Goal: Information Seeking & Learning: Learn about a topic

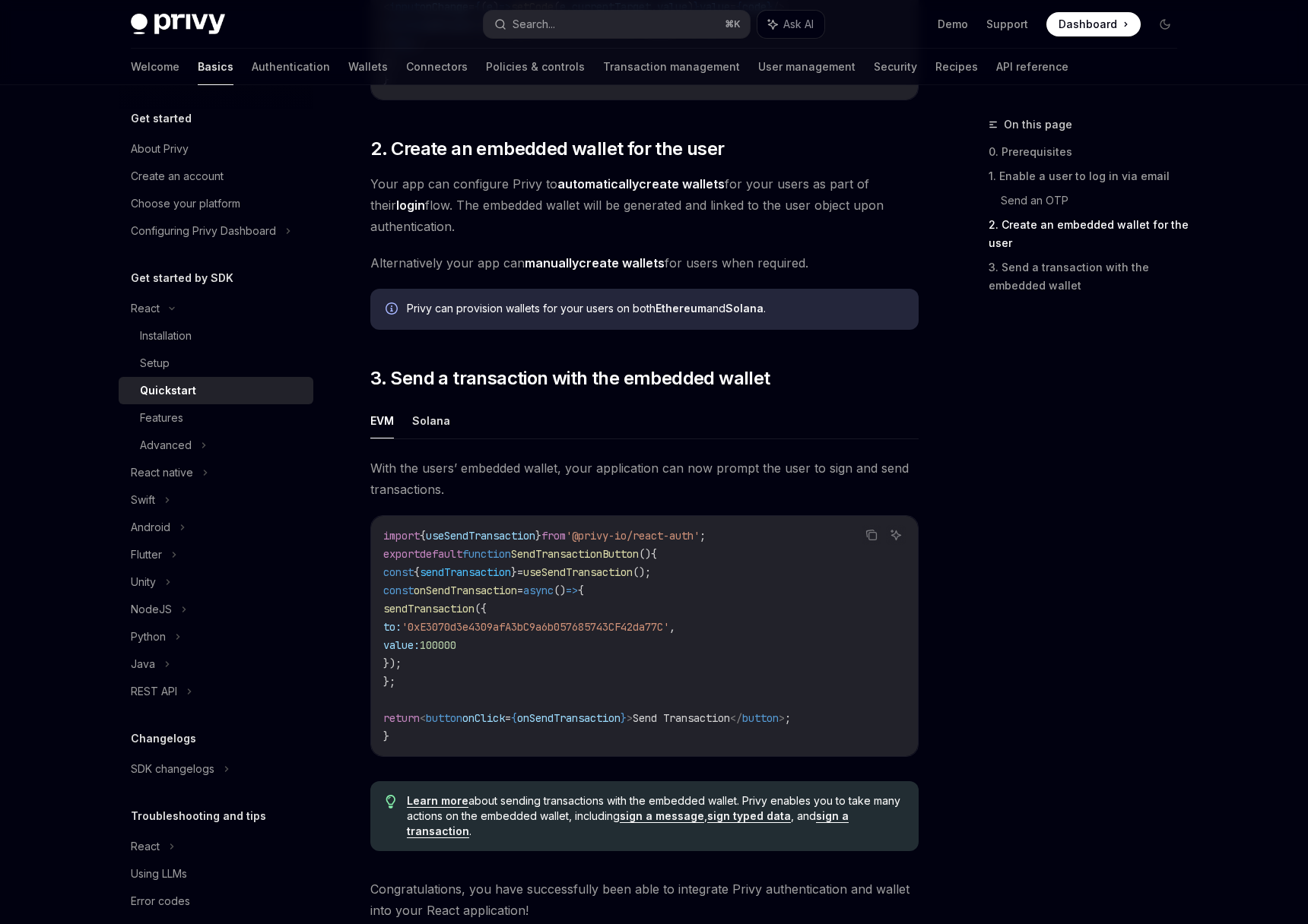
scroll to position [1281, 0]
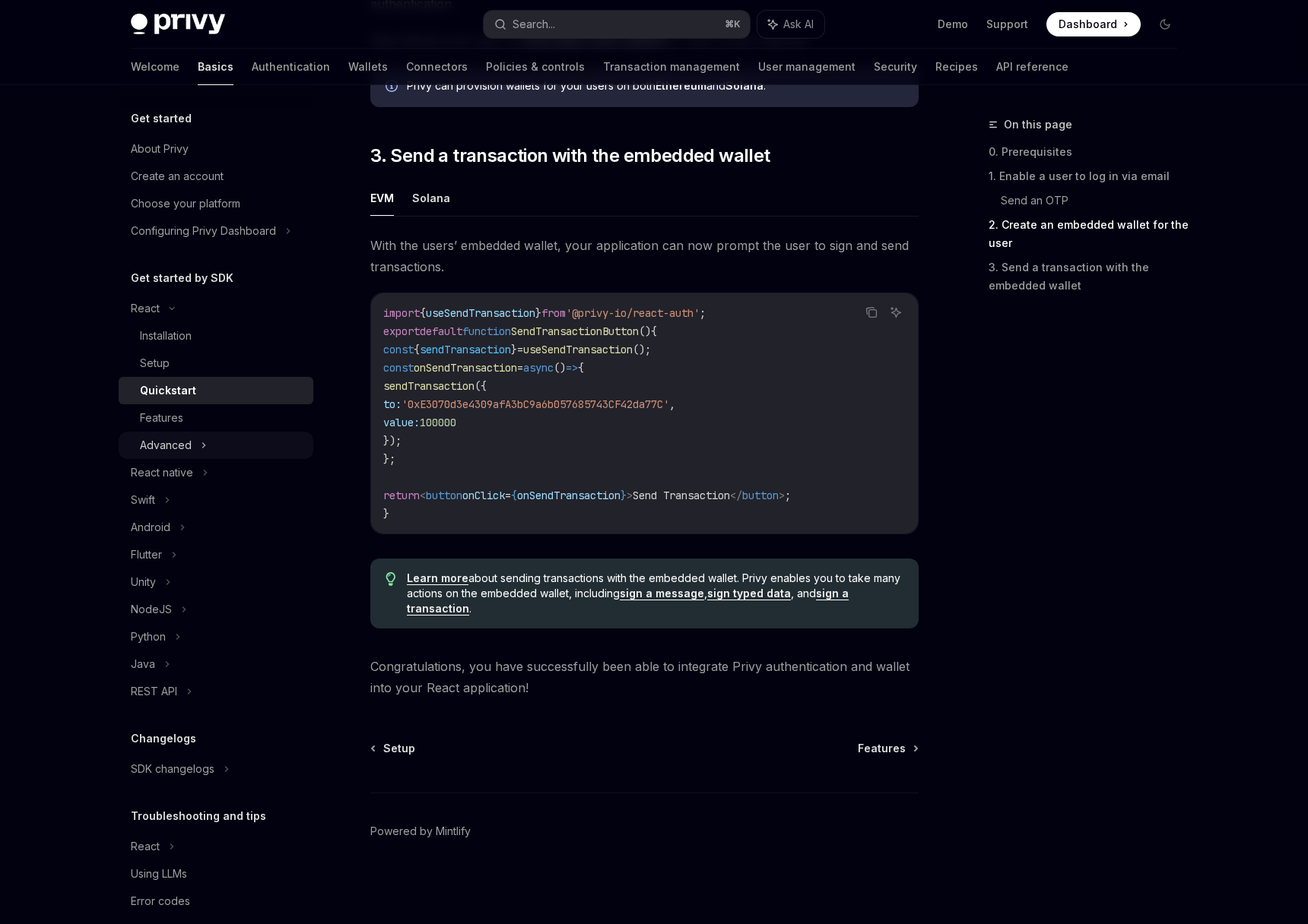
click at [172, 444] on div "Advanced" at bounding box center [165, 445] width 51 height 18
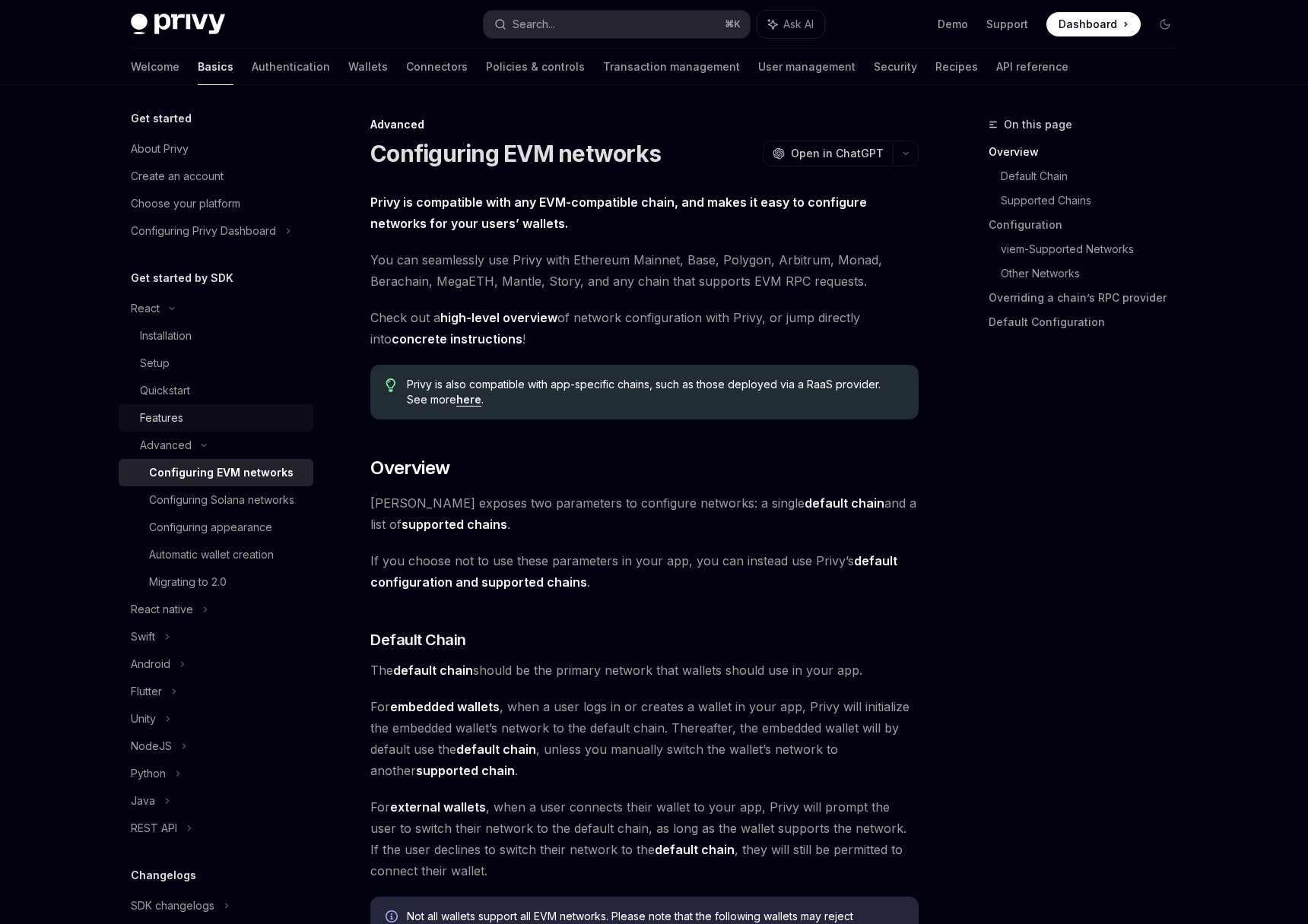
click at [177, 419] on div "Features" at bounding box center [161, 418] width 44 height 18
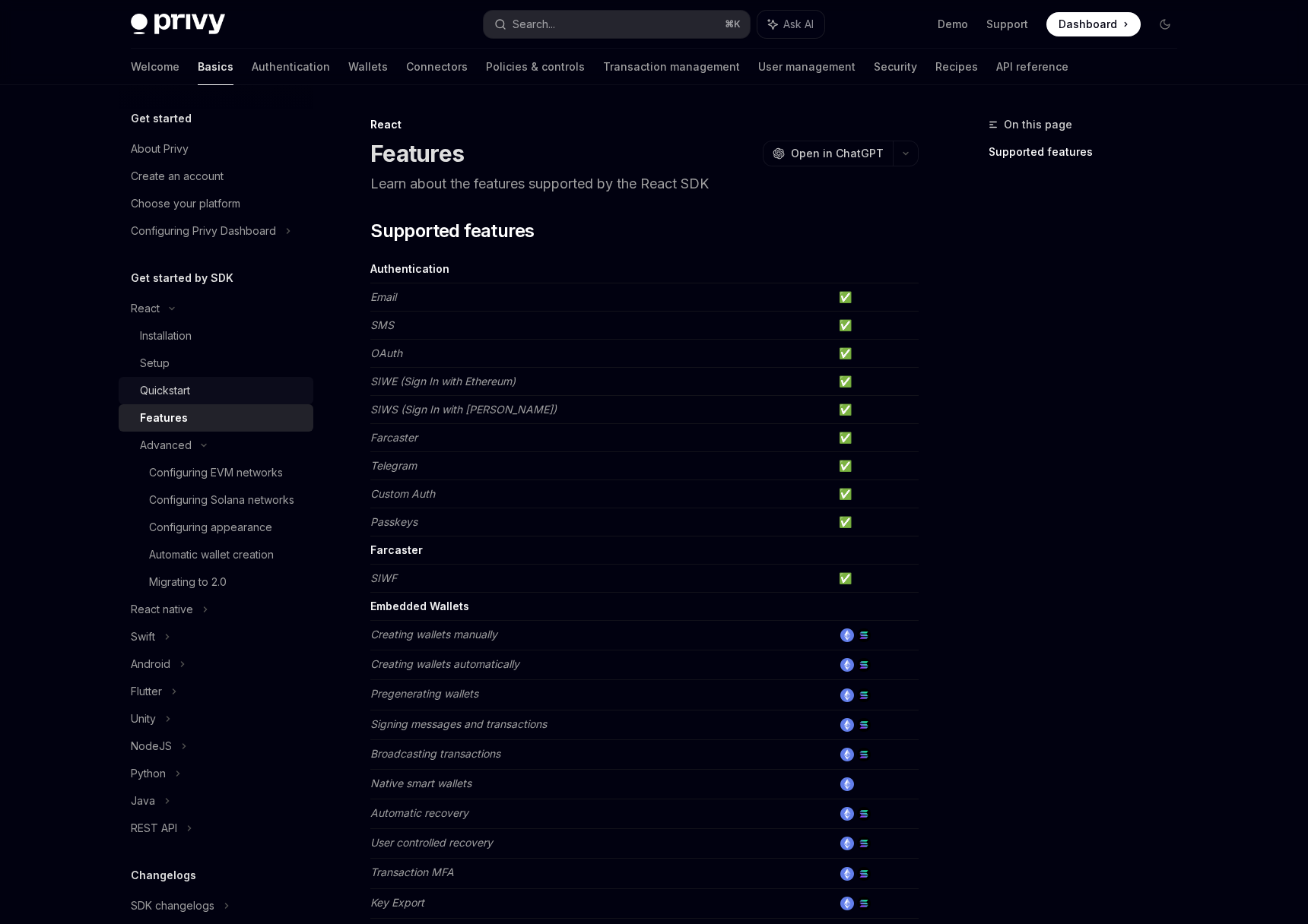
click at [164, 383] on div "Quickstart" at bounding box center [164, 390] width 50 height 18
type textarea "*"
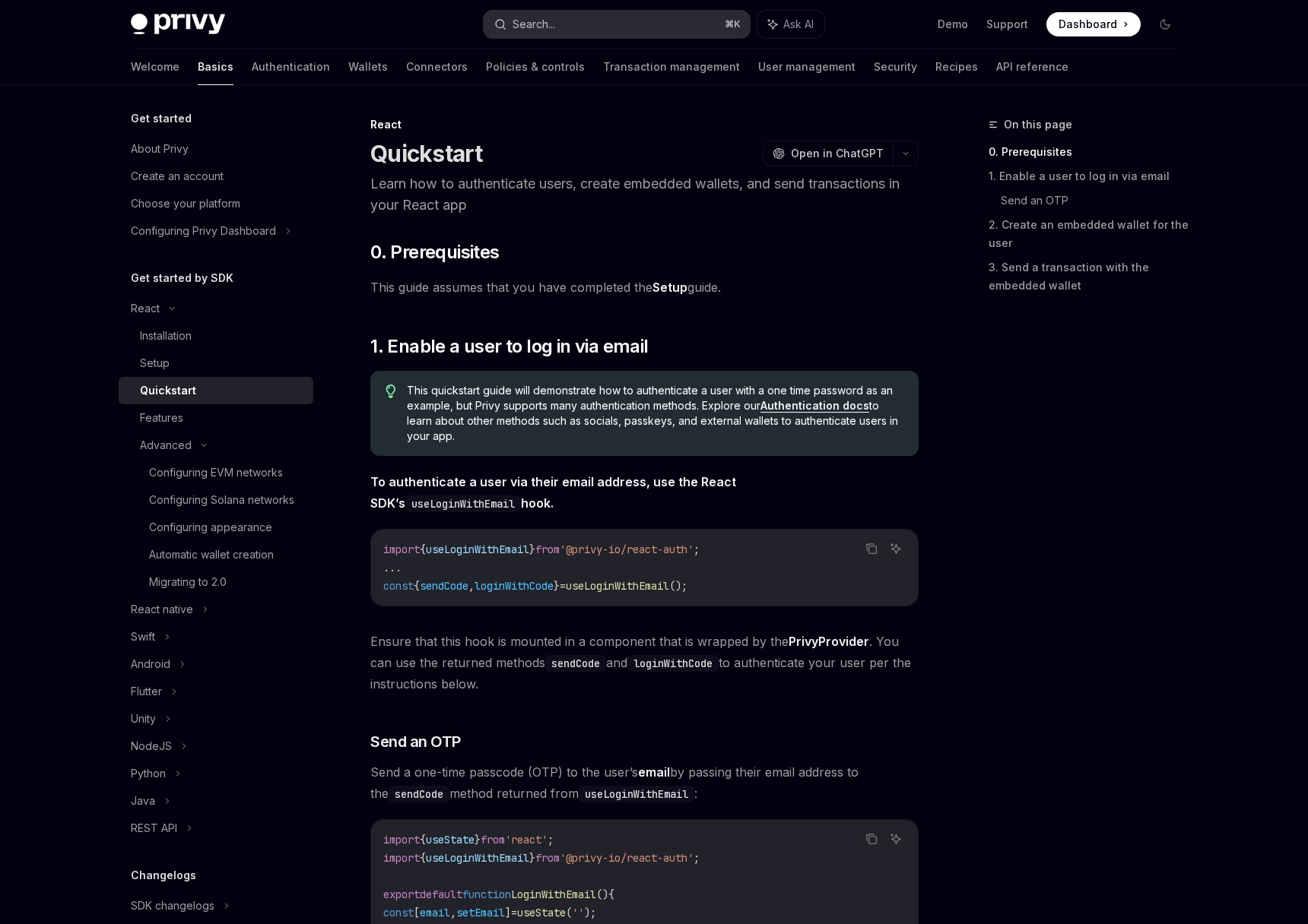
click at [520, 20] on div "Search..." at bounding box center [533, 24] width 43 height 18
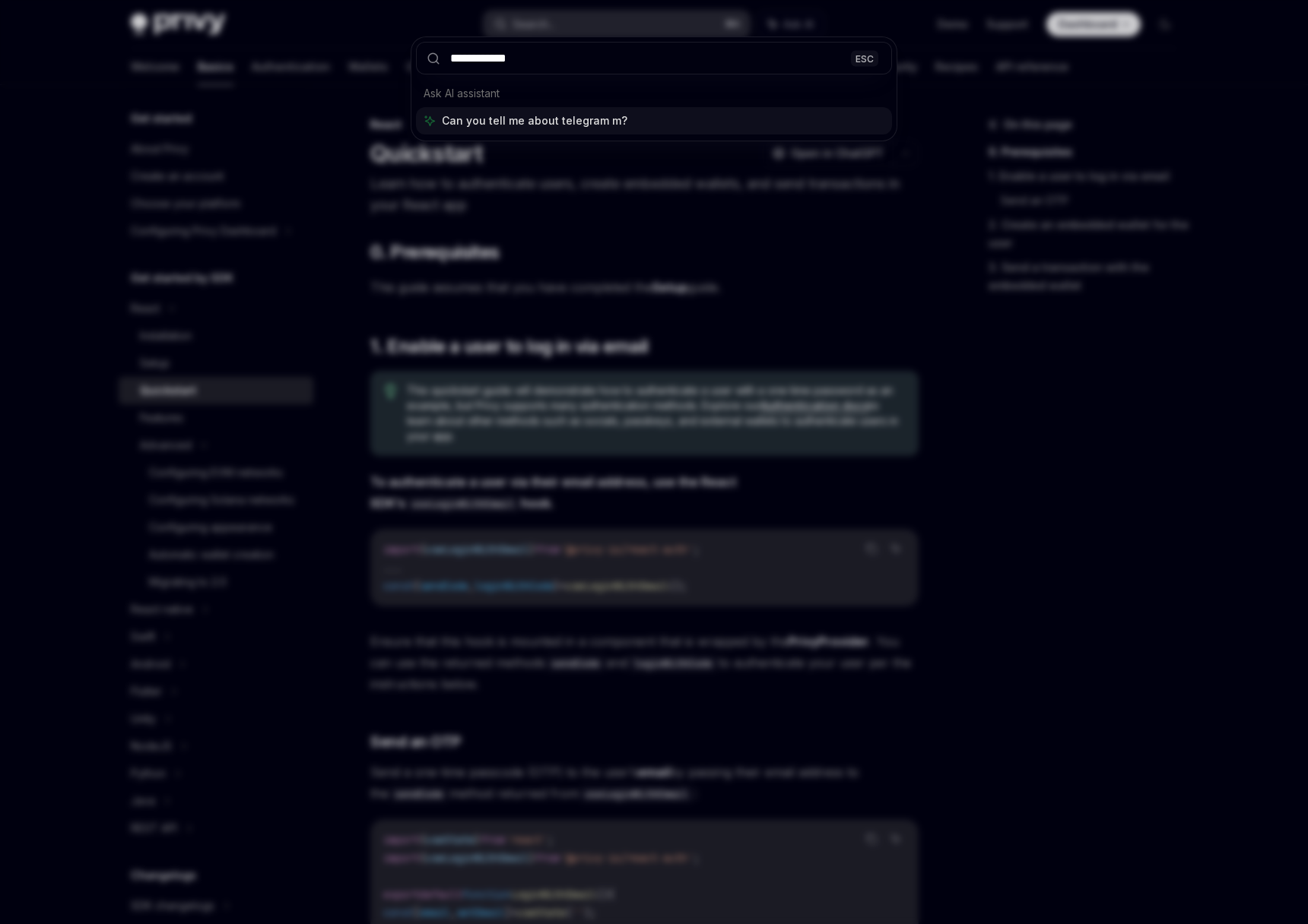
type input "**********"
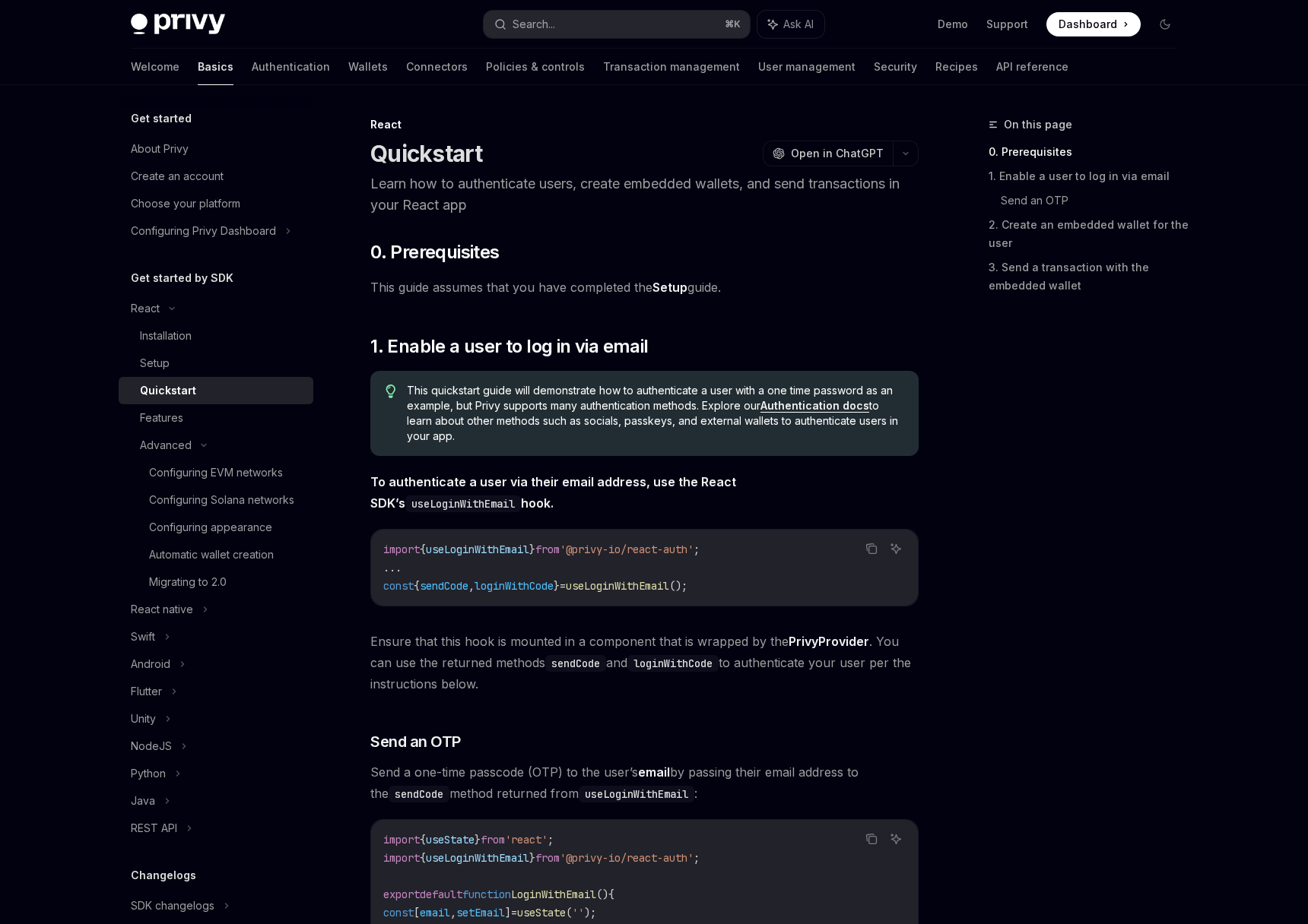
type textarea "*"
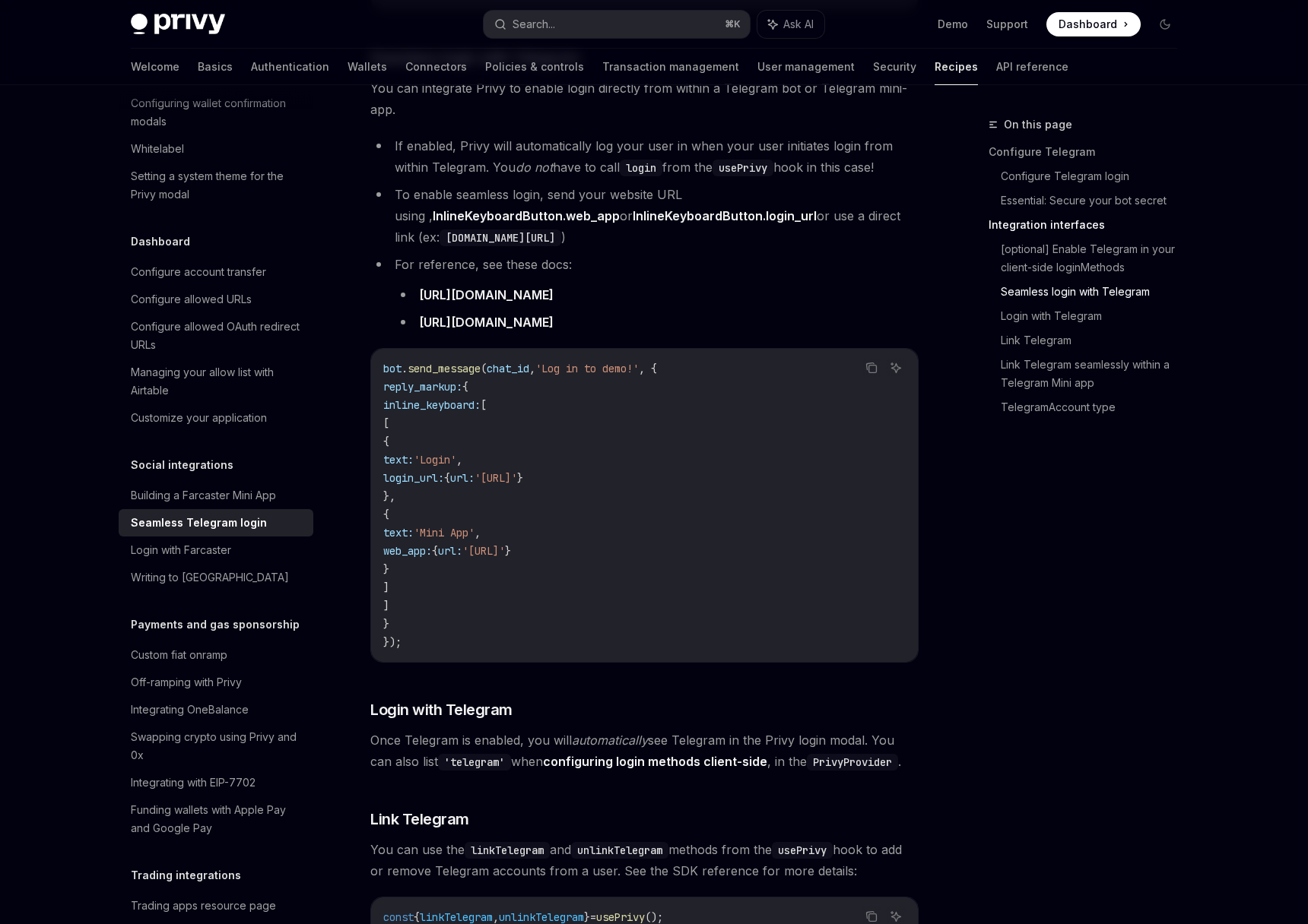
scroll to position [1492, 0]
